Goal: Task Accomplishment & Management: Manage account settings

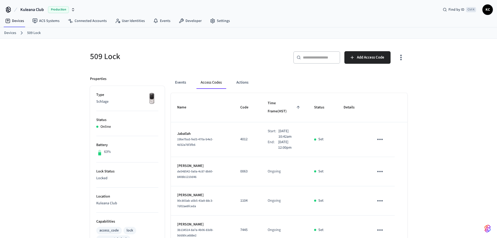
click at [13, 33] on link "Devices" at bounding box center [10, 32] width 12 height 5
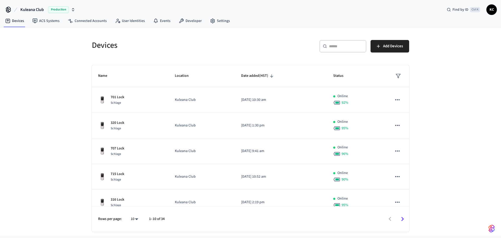
click at [338, 45] on input "text" at bounding box center [346, 46] width 34 height 5
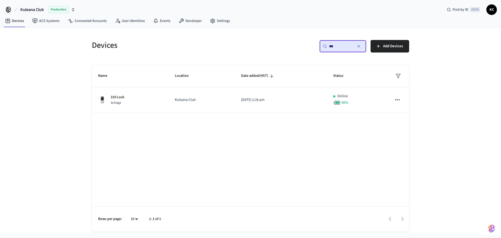
type input "***"
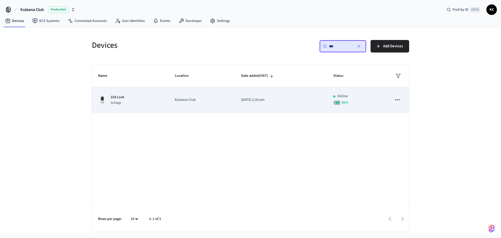
click at [127, 99] on div "319 Lock Schlage" at bounding box center [130, 99] width 64 height 11
click at [156, 99] on div "319 Lock Schlage" at bounding box center [130, 99] width 64 height 11
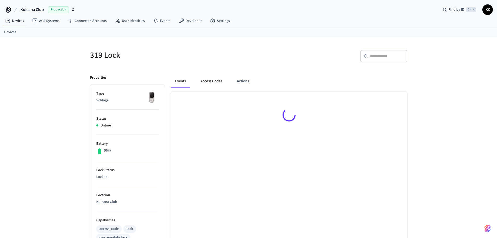
click at [217, 81] on button "Access Codes" at bounding box center [211, 81] width 30 height 13
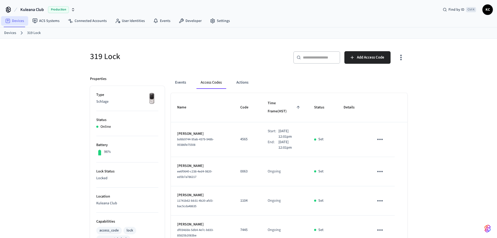
click at [12, 22] on link "Devices" at bounding box center [14, 20] width 27 height 9
